Goal: Task Accomplishment & Management: Manage account settings

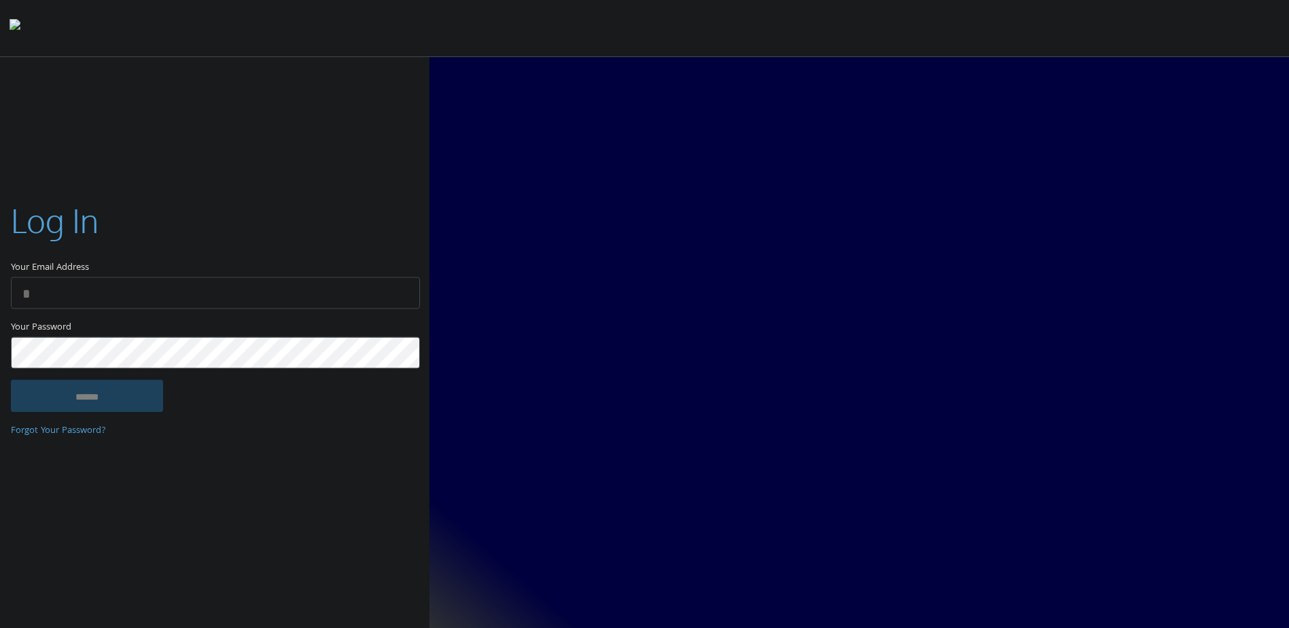
type input "**********"
click at [86, 391] on input "******" at bounding box center [87, 396] width 152 height 33
type input "**********"
click at [53, 396] on input "******" at bounding box center [87, 396] width 152 height 33
